Goal: Transaction & Acquisition: Book appointment/travel/reservation

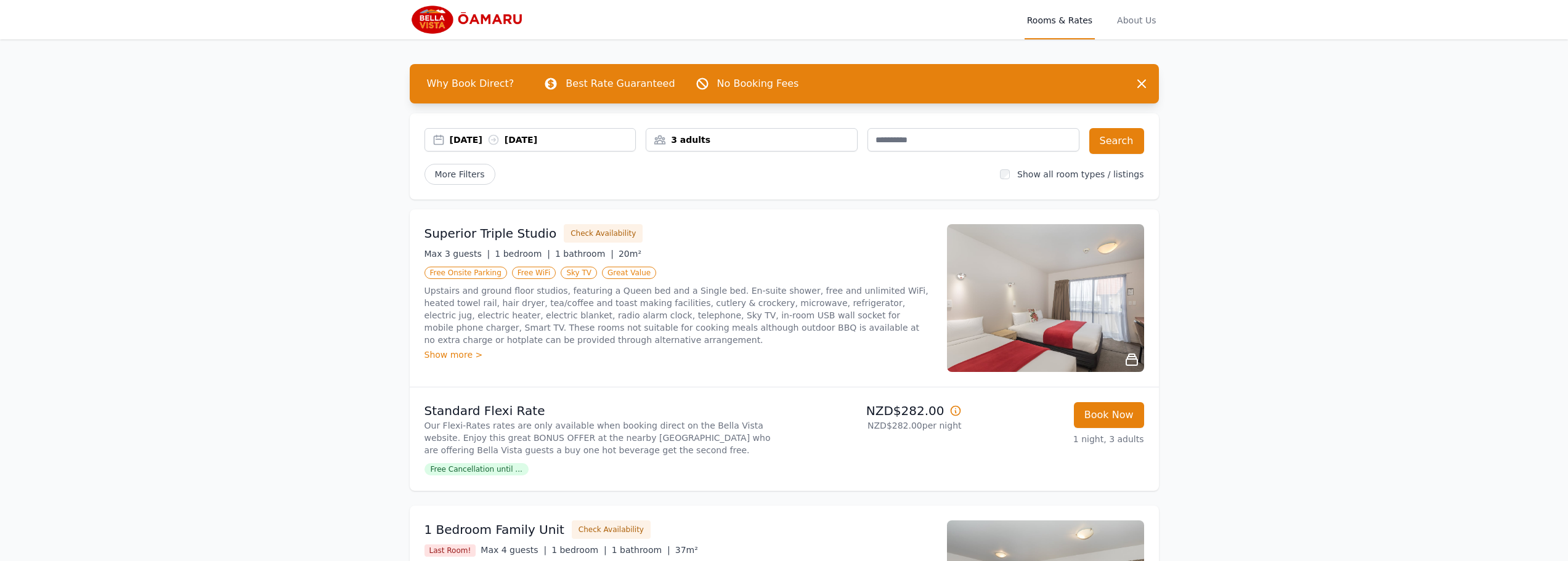
click at [683, 140] on div "3 adults" at bounding box center [752, 140] width 211 height 13
click at [670, 185] on icon at bounding box center [664, 186] width 10 height 10
click at [840, 164] on div "More Filters" at bounding box center [708, 174] width 566 height 21
click at [1120, 139] on button "Search" at bounding box center [1116, 141] width 55 height 26
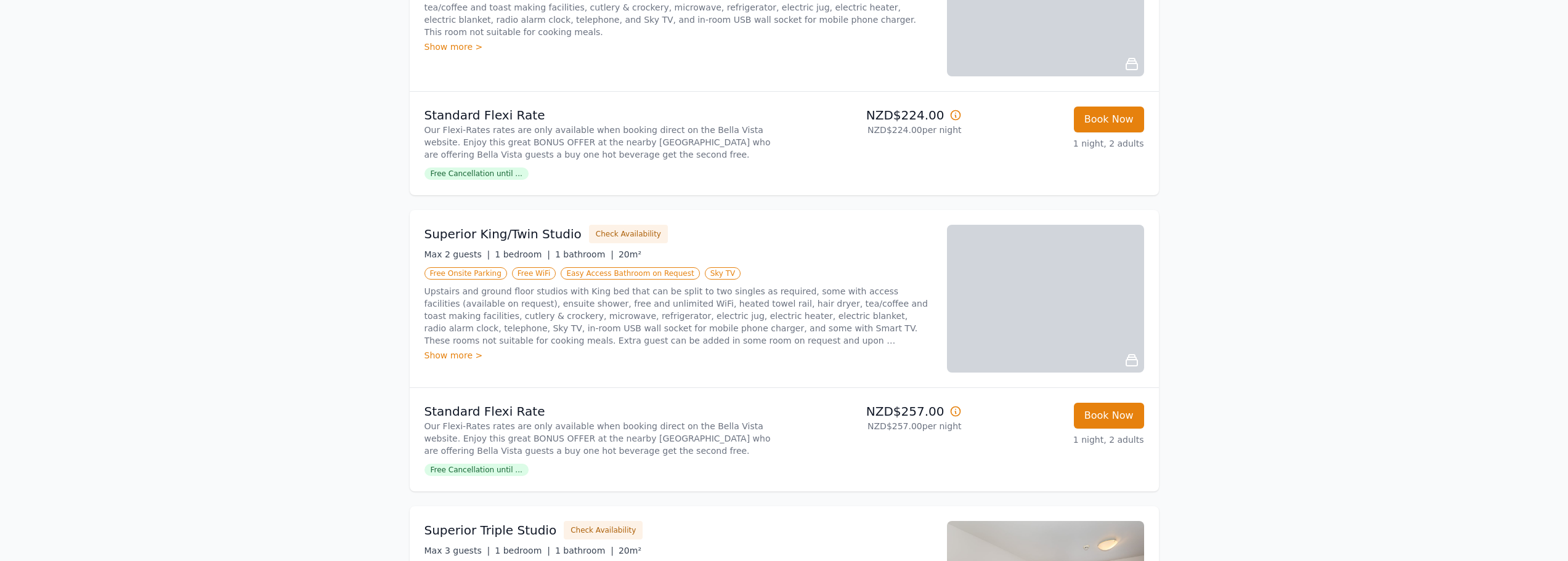
scroll to position [299, 0]
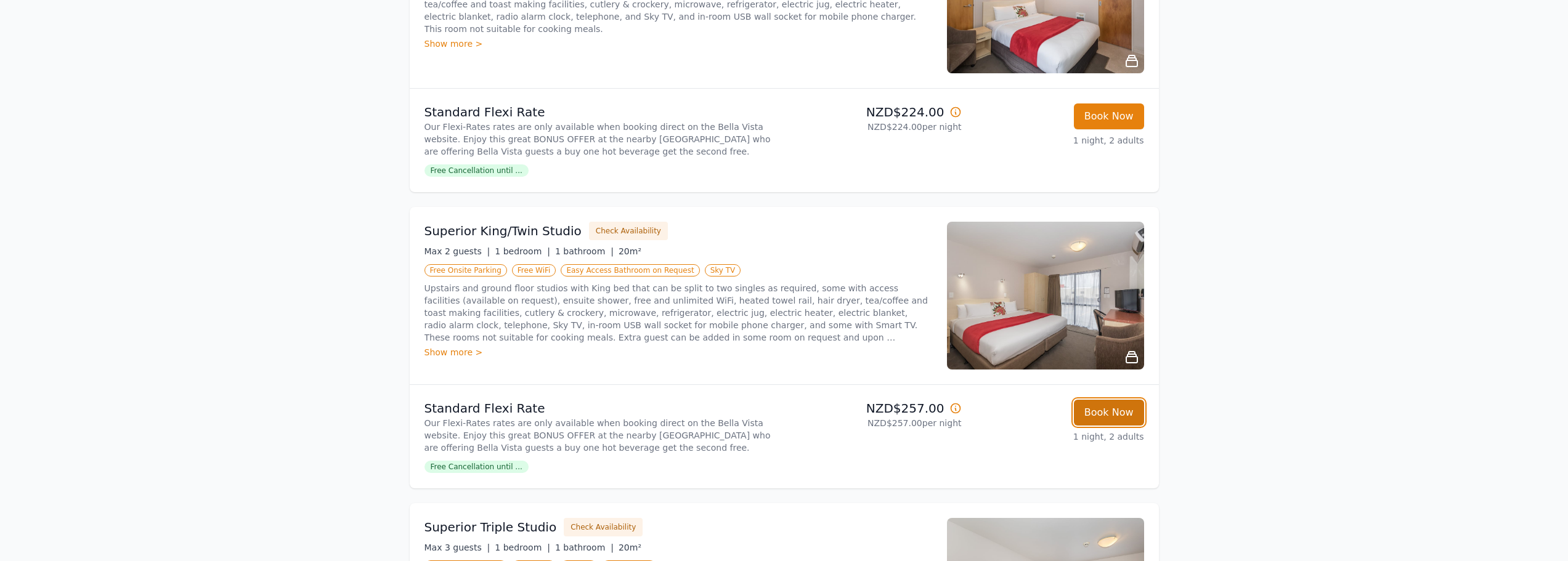
click at [1132, 412] on button "Book Now" at bounding box center [1109, 413] width 70 height 26
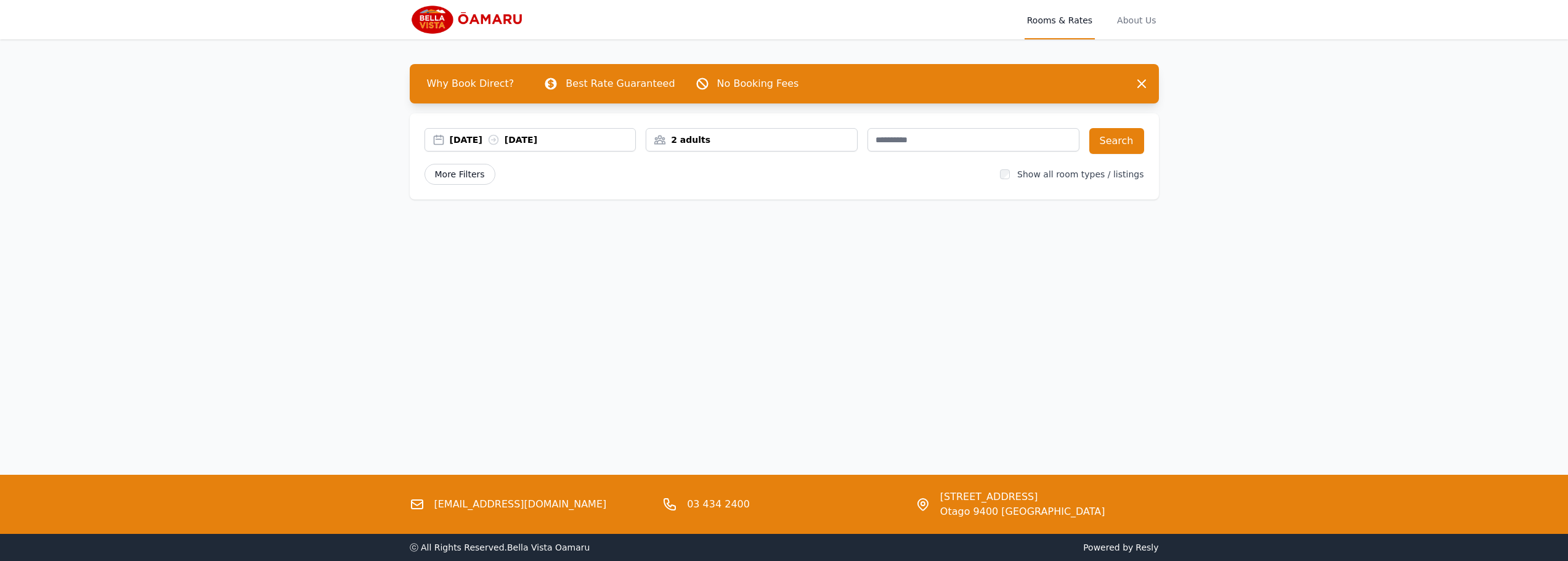
click at [470, 176] on span "More Filters" at bounding box center [460, 174] width 71 height 21
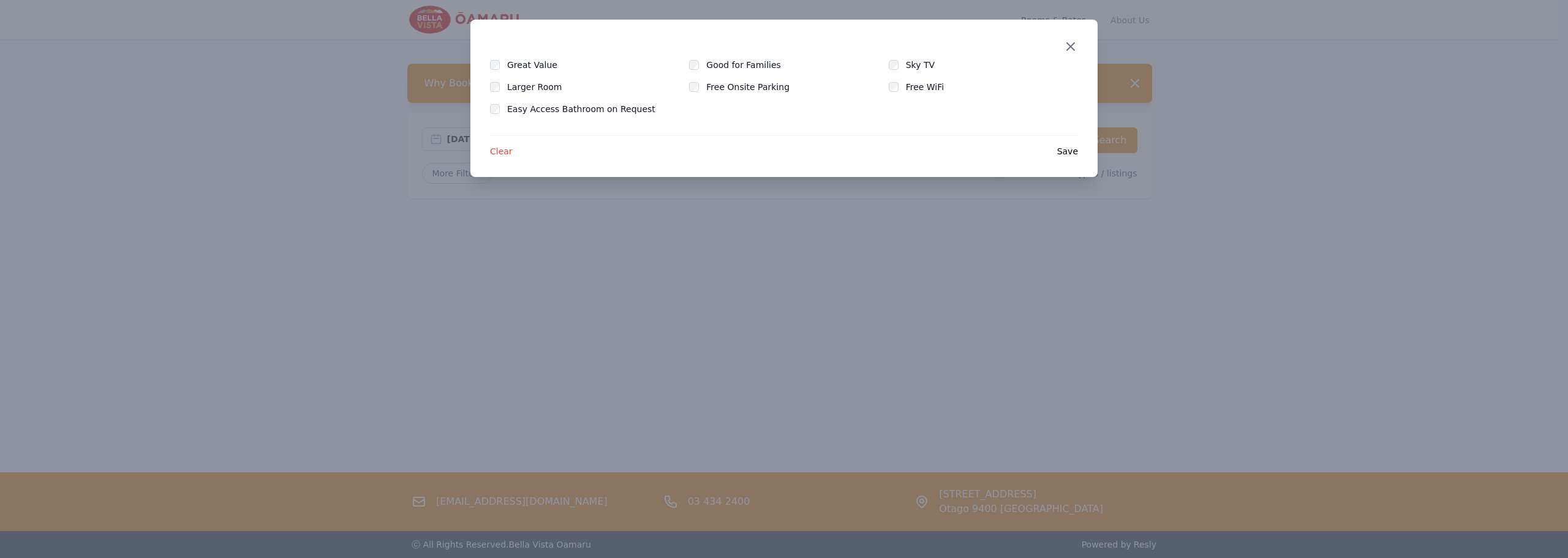
click at [1069, 43] on icon "button" at bounding box center [1070, 46] width 14 height 14
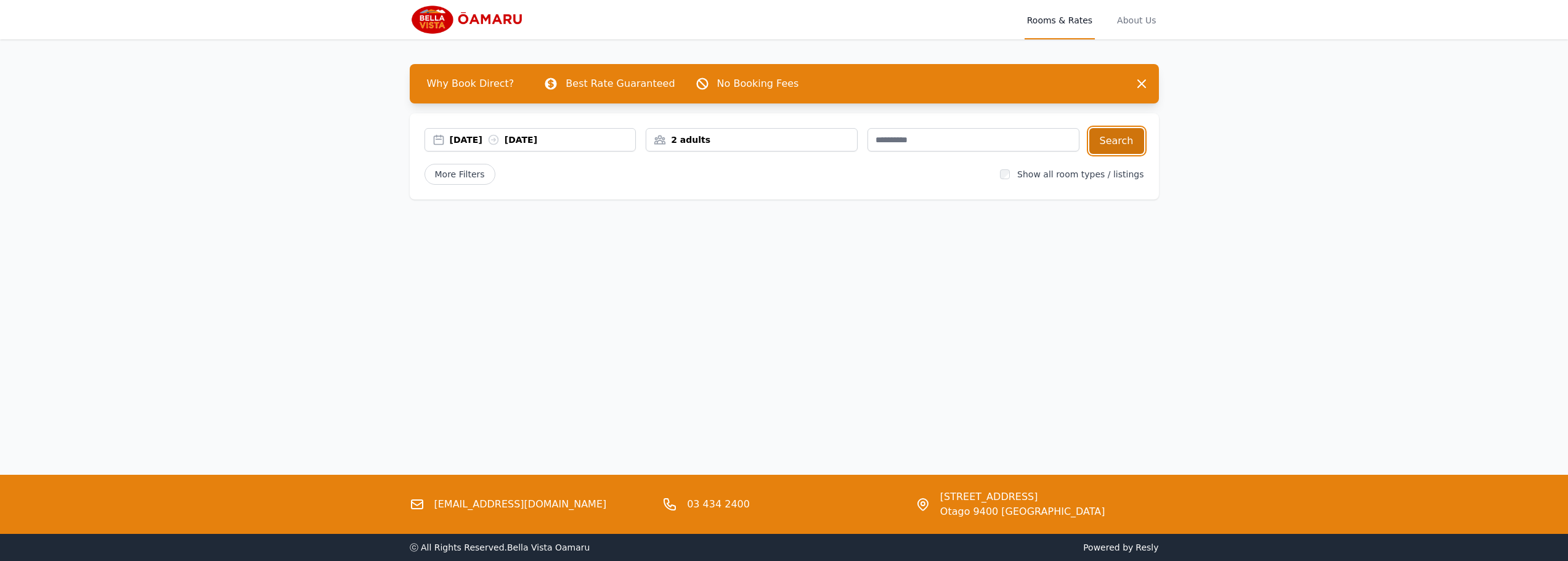
click at [1116, 140] on button "Search" at bounding box center [1116, 141] width 55 height 26
